Goal: Transaction & Acquisition: Purchase product/service

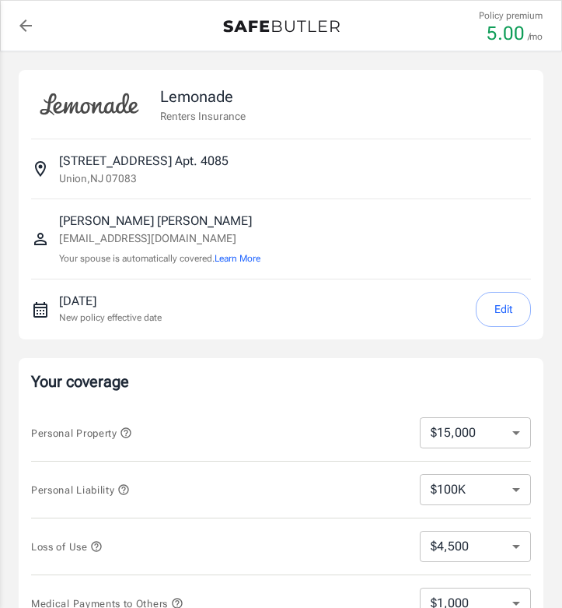
select select "15000"
select select "500"
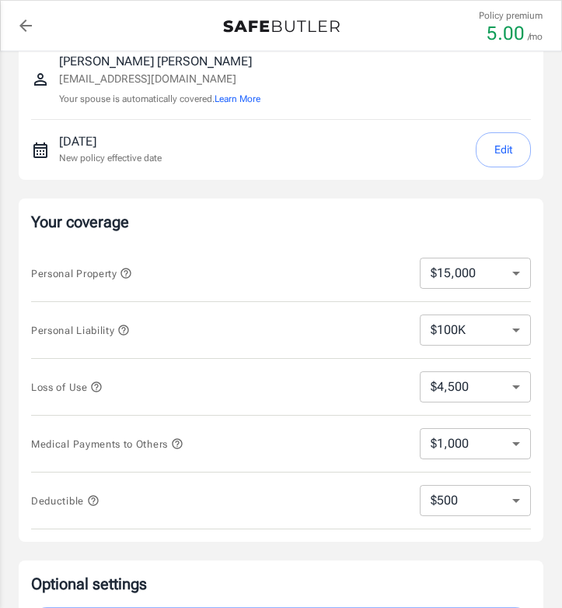
scroll to position [160, 0]
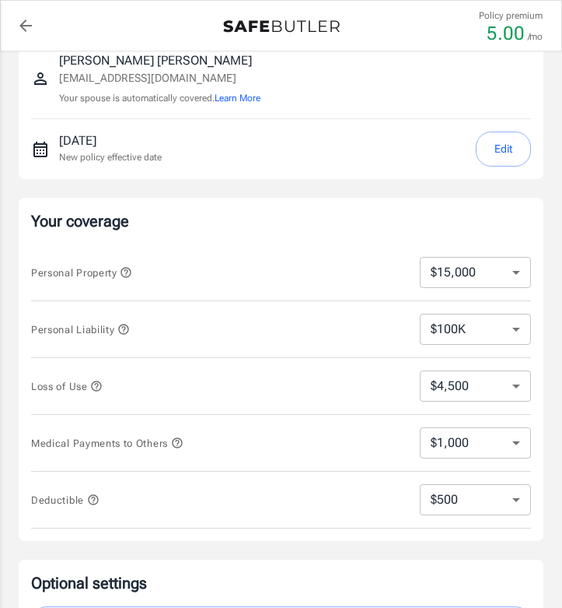
click at [521, 271] on select "$10,000 $15,000 $20,000 $25,000 $30,000 $40,000 $50,000 $100K $150K $200K $250K" at bounding box center [475, 272] width 111 height 31
select select "50000"
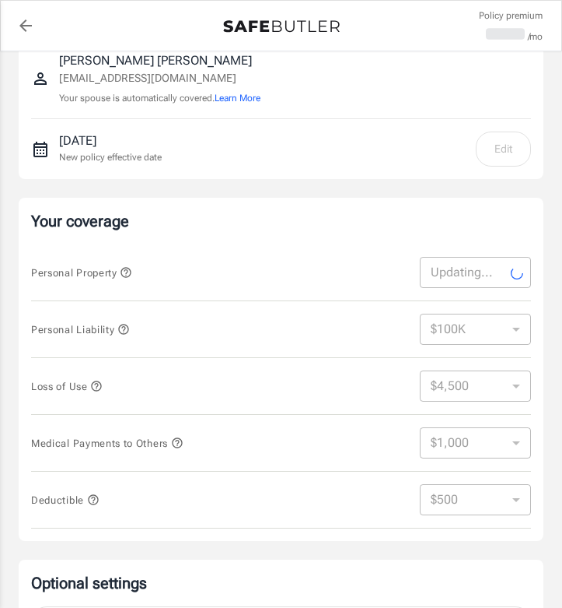
select select "50000"
select select "15000"
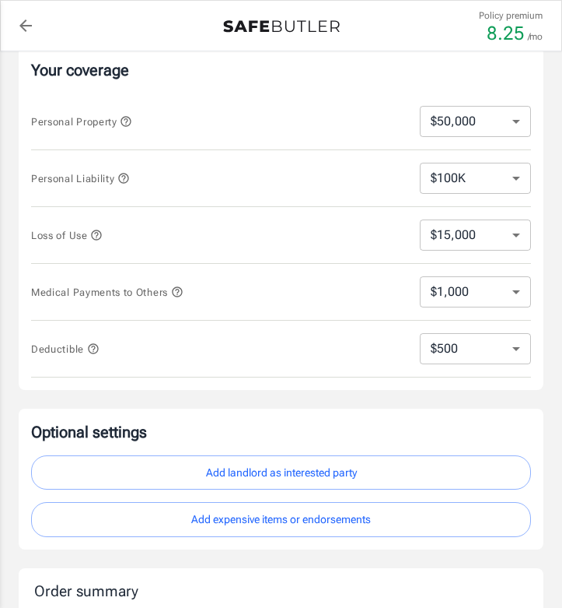
scroll to position [312, 0]
click at [468, 229] on select "$15,000 $21,000 $30,000 $42,000 $57,000 $78,000 $105K $141K $189K $198K" at bounding box center [475, 234] width 111 height 31
click at [101, 232] on icon "button" at bounding box center [96, 234] width 12 height 12
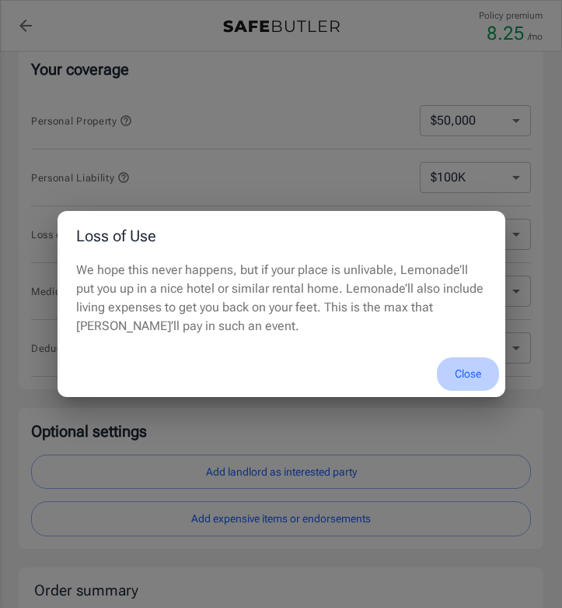
click at [472, 373] on button "Close" at bounding box center [468, 373] width 62 height 33
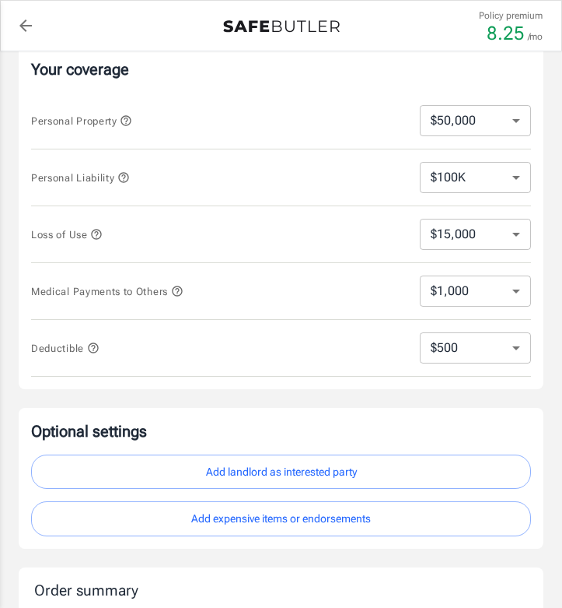
click at [445, 303] on select "$1,000 $2,000 $3,000 $4,000 $5,000" at bounding box center [475, 290] width 111 height 31
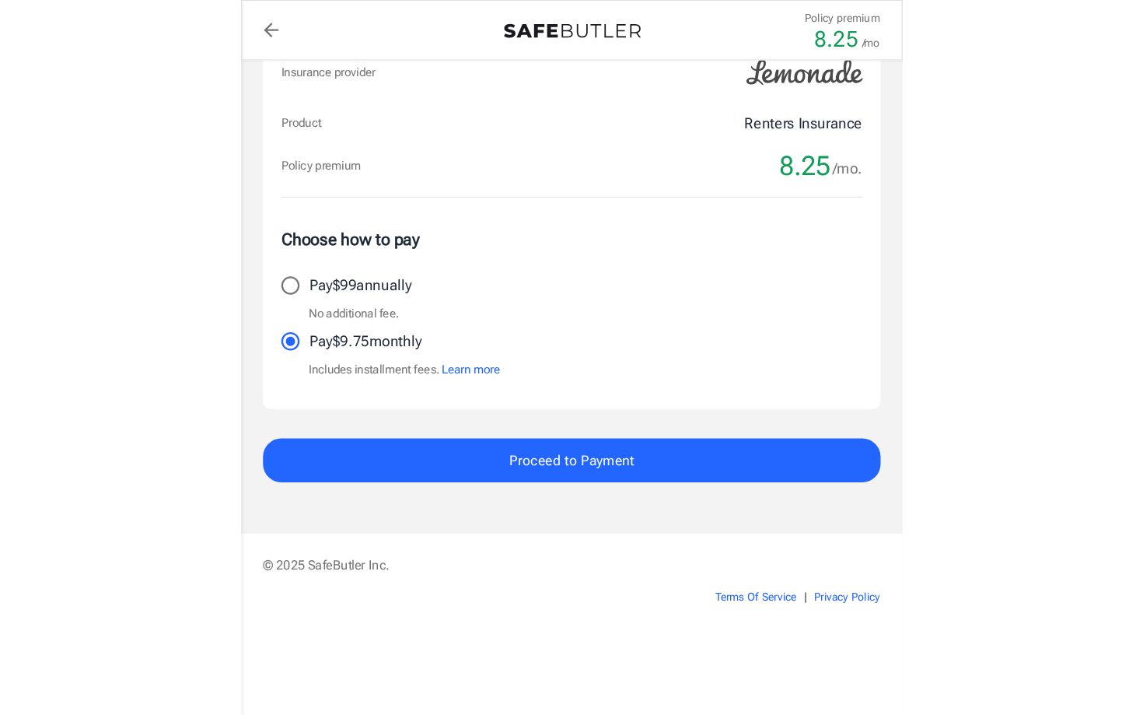
scroll to position [279, 0]
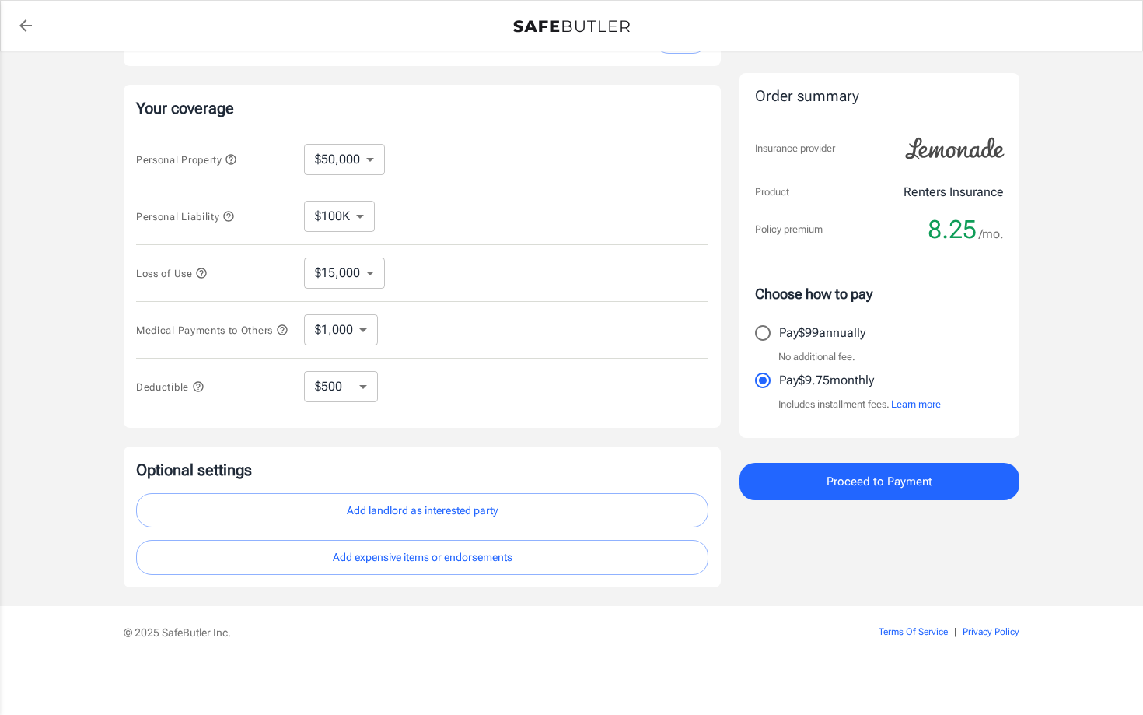
click at [355, 168] on div "Personal Property $10,000 $15,000 $20,000 $25,000 $30,000 $40,000 $50,000 $100K…" at bounding box center [422, 159] width 573 height 57
click at [359, 161] on select "$10,000 $15,000 $20,000 $25,000 $30,000 $40,000 $50,000 $100K $150K $200K $250K" at bounding box center [344, 159] width 81 height 31
select select "100000"
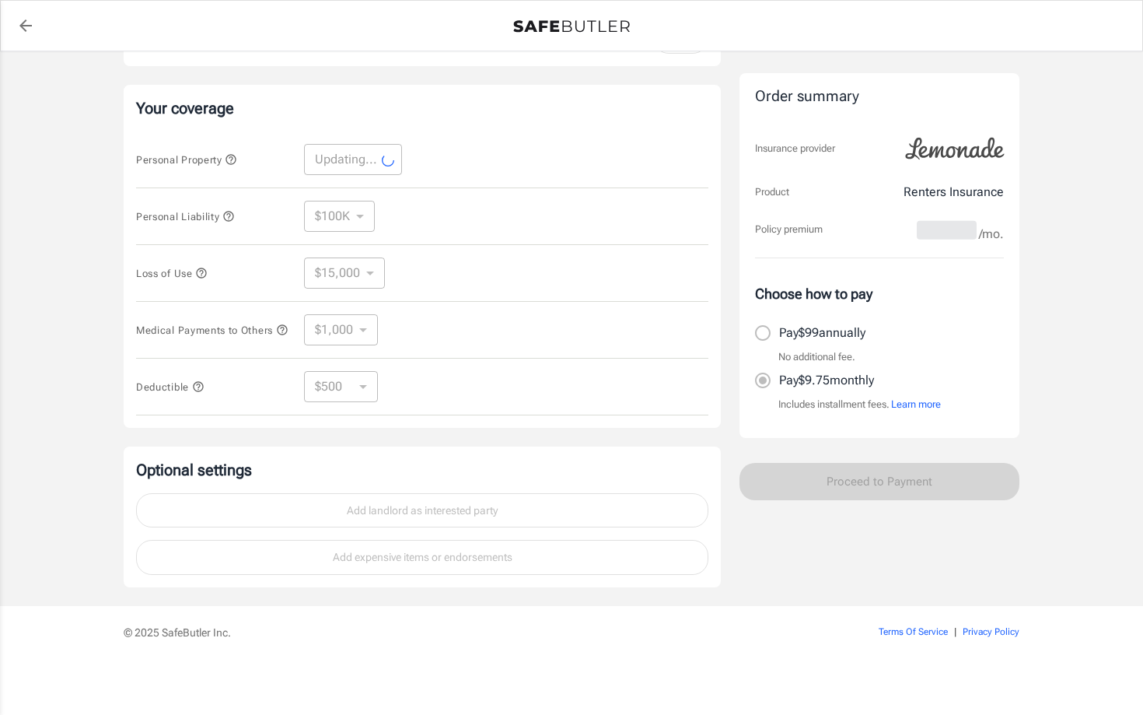
select select "100000"
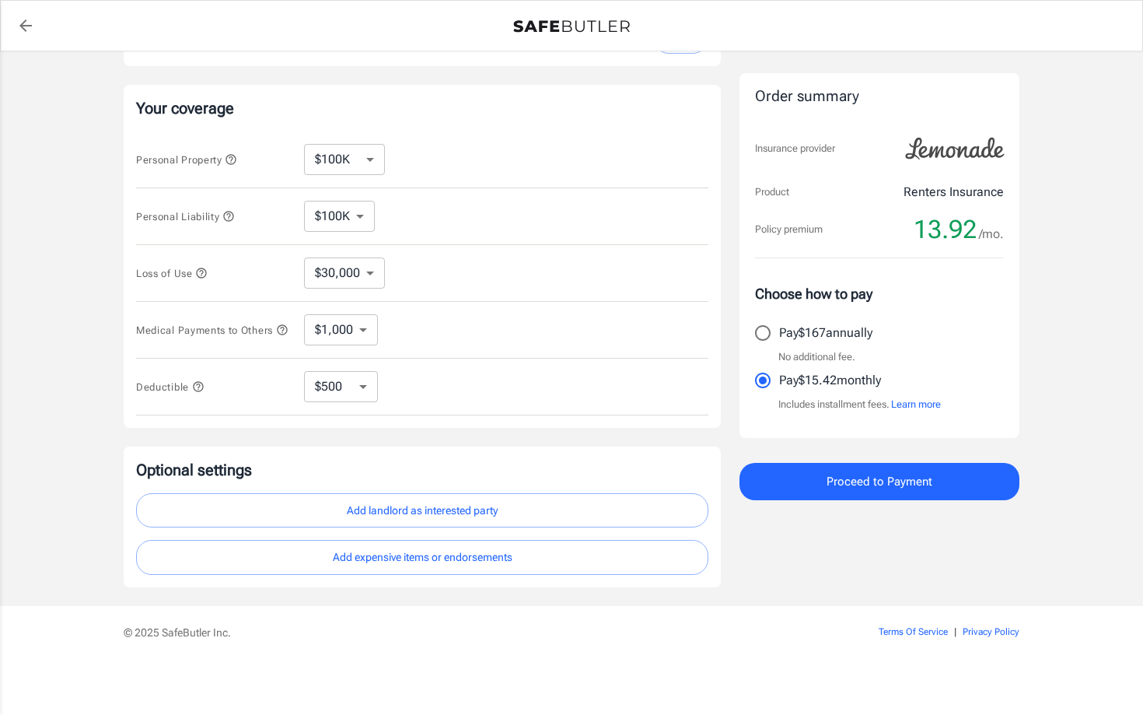
click at [348, 319] on select "$1,000 $2,000 $3,000 $4,000 $5,000" at bounding box center [341, 329] width 74 height 31
click at [304, 314] on select "$1,000 $2,000 $3,000 $4,000 $5,000" at bounding box center [341, 329] width 74 height 31
click at [342, 263] on select "$30,000 $39,000 $51,000 $63,000 $78,000 $99,000 $123K $153K $189K $198K" at bounding box center [344, 272] width 81 height 31
select select "51000"
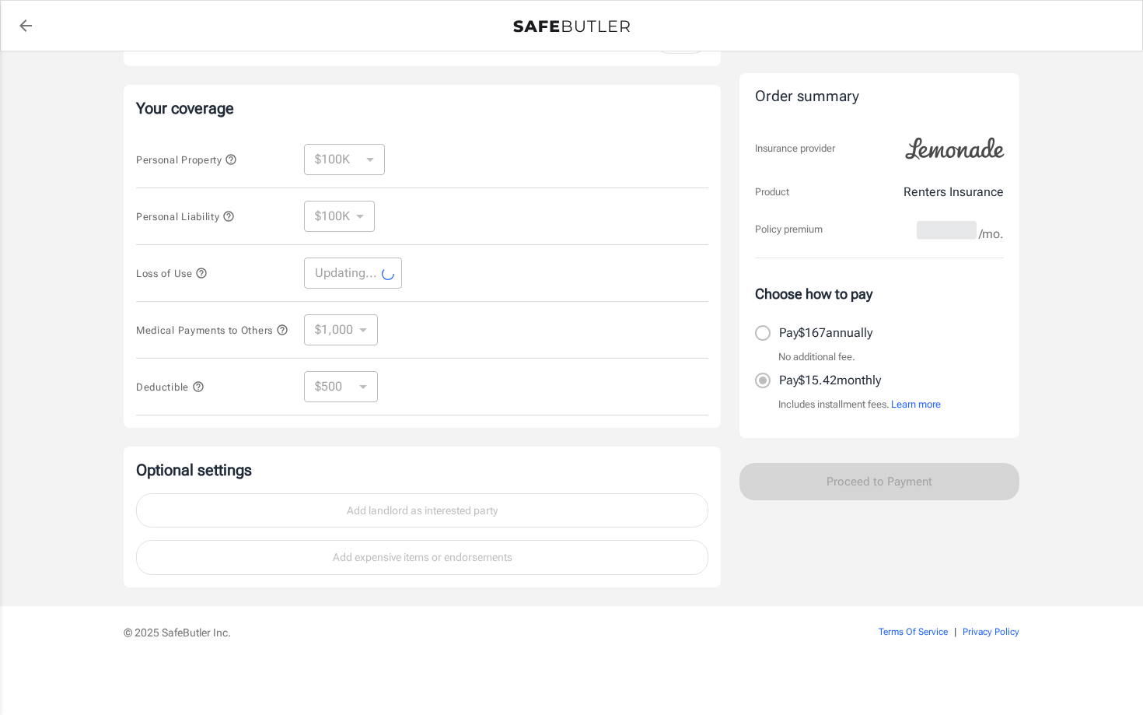
select select "51000"
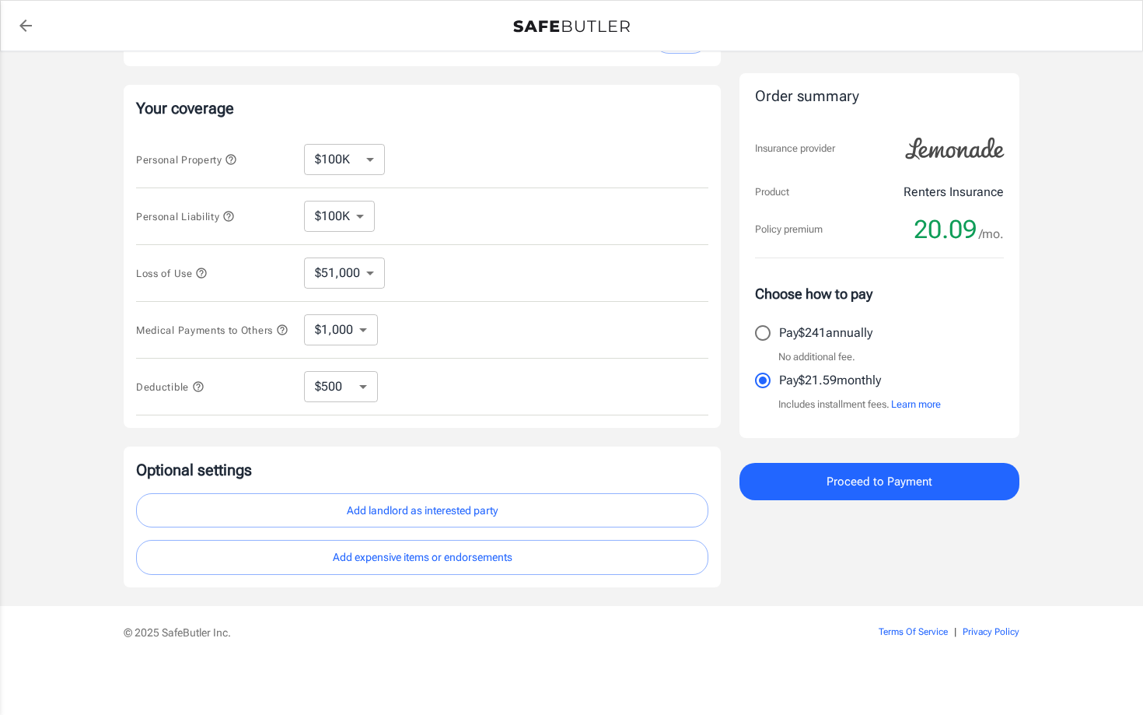
click at [233, 211] on icon "button" at bounding box center [228, 216] width 10 height 10
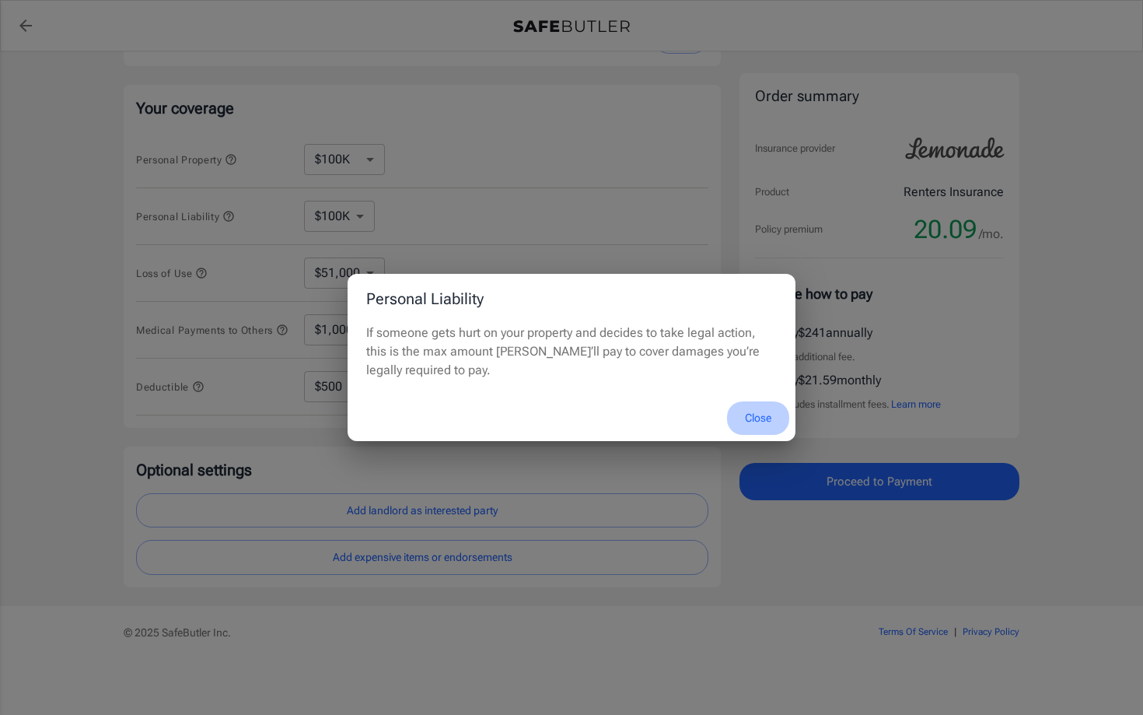
click at [562, 407] on button "Close" at bounding box center [758, 417] width 62 height 33
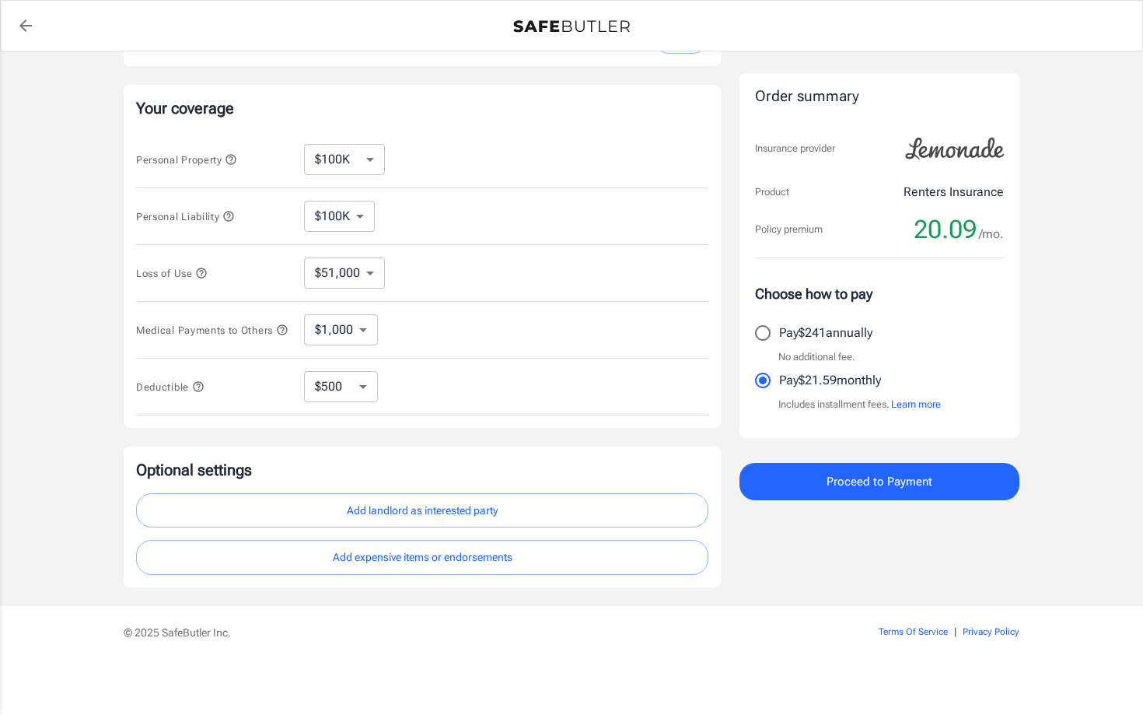
click at [348, 215] on select "$100K $200K $300K $400K $500K" at bounding box center [339, 216] width 71 height 31
click at [304, 201] on select "$100K $200K $300K $400K $500K" at bounding box center [339, 216] width 71 height 31
